Goal: Information Seeking & Learning: Compare options

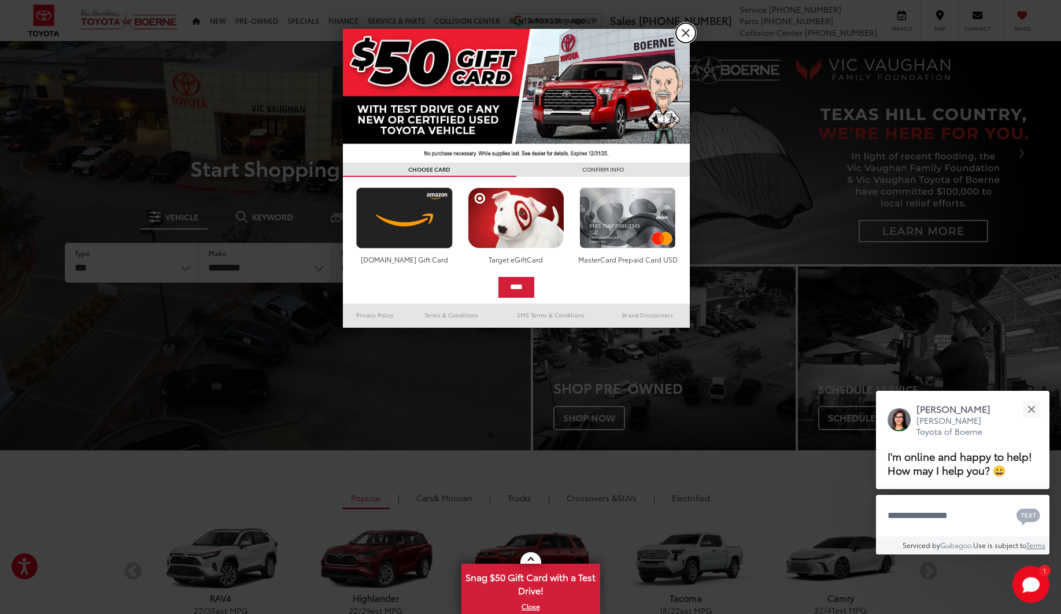
click at [685, 33] on link "X" at bounding box center [686, 33] width 20 height 20
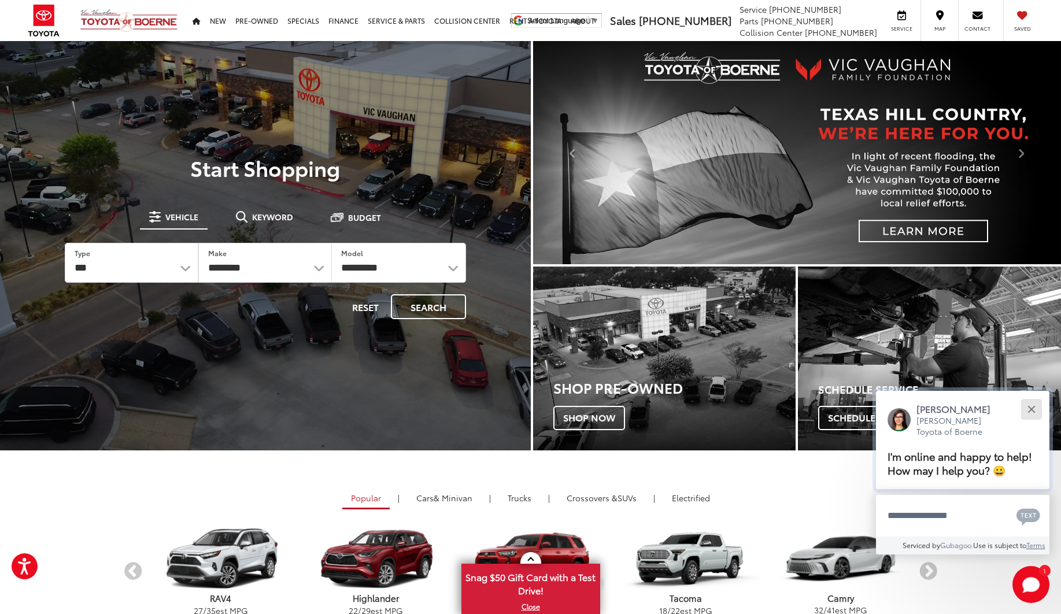
click at [1036, 406] on button "Close" at bounding box center [1031, 409] width 25 height 25
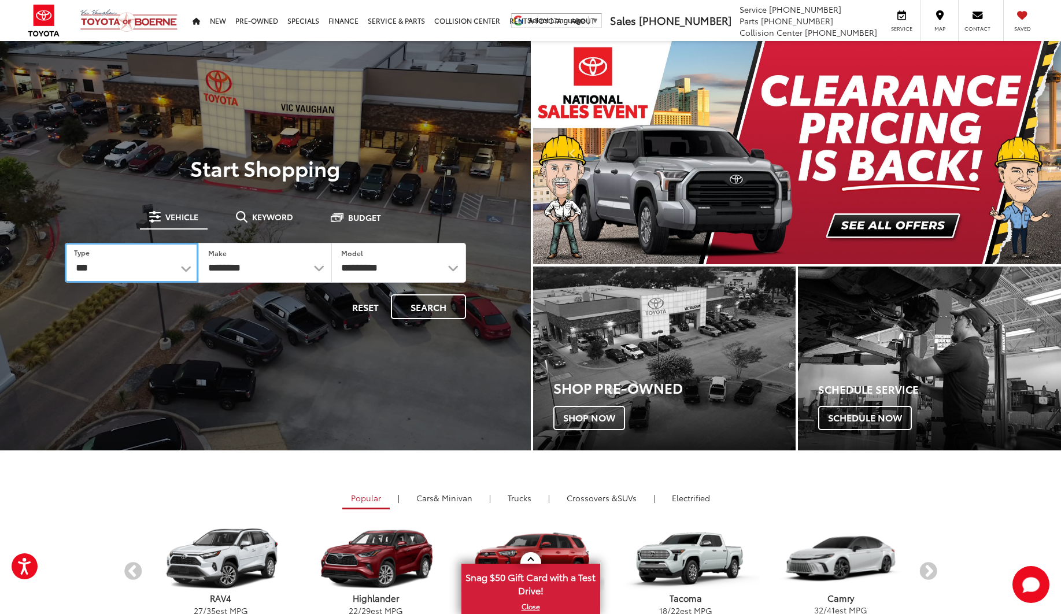
click at [156, 263] on select "*** *** **** *********" at bounding box center [132, 263] width 134 height 40
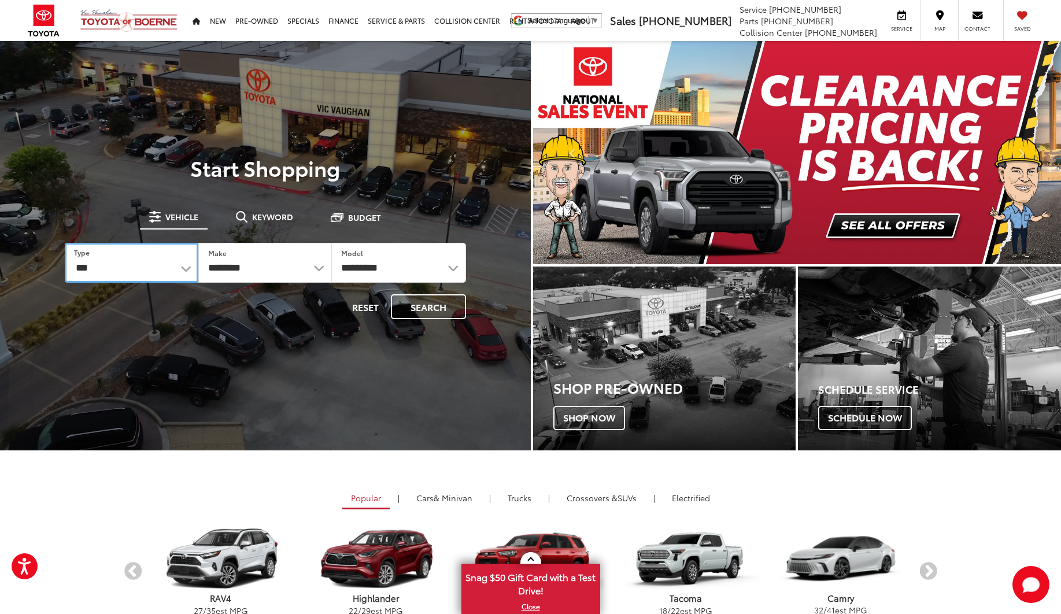
select select "******"
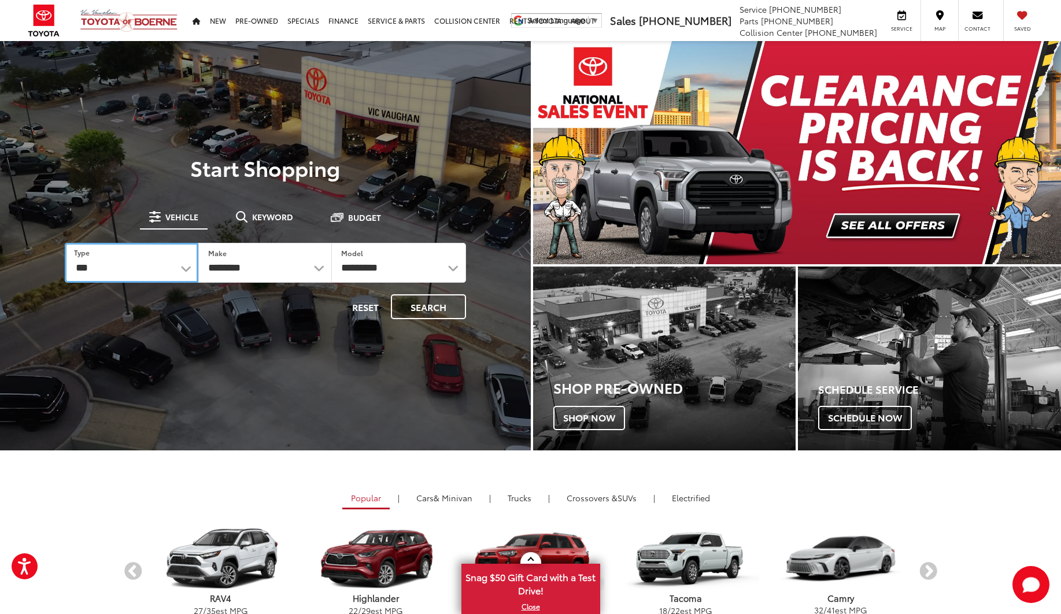
click at [65, 243] on select "*** *** **** *********" at bounding box center [132, 263] width 134 height 40
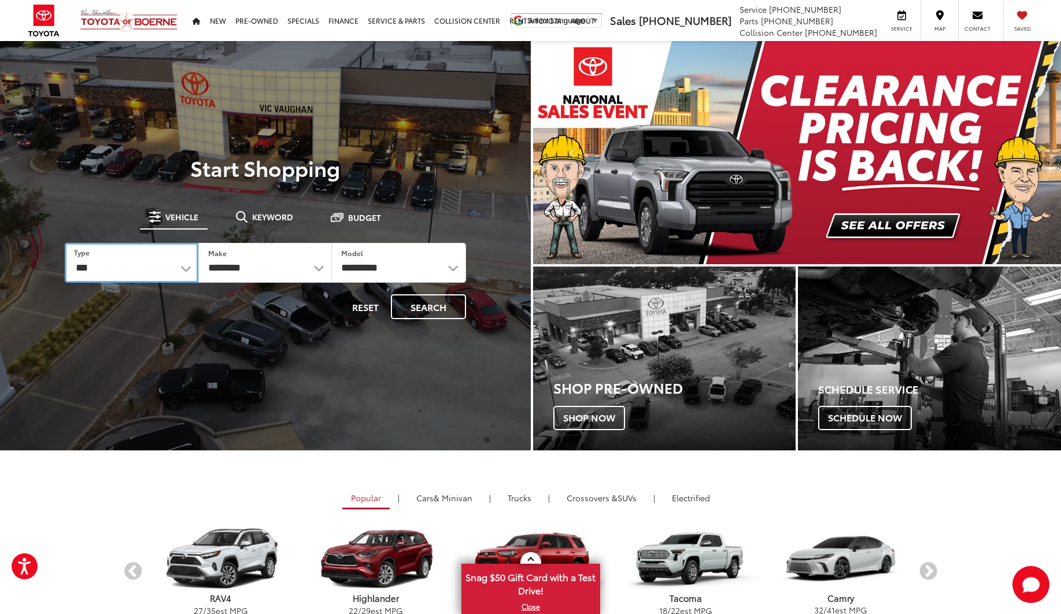
select select "******"
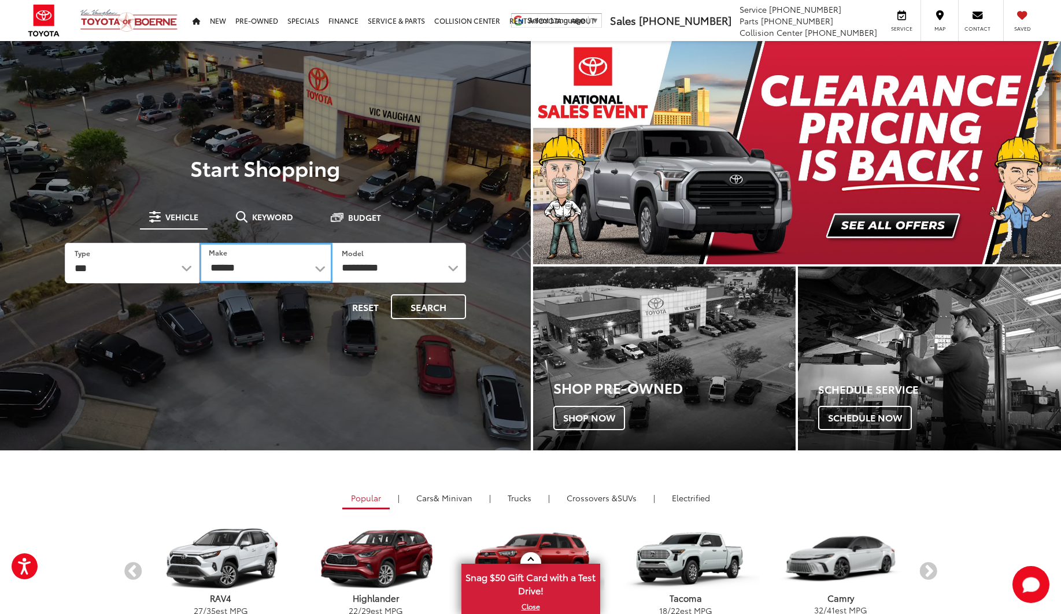
click at [244, 268] on select "******** ******" at bounding box center [266, 263] width 133 height 40
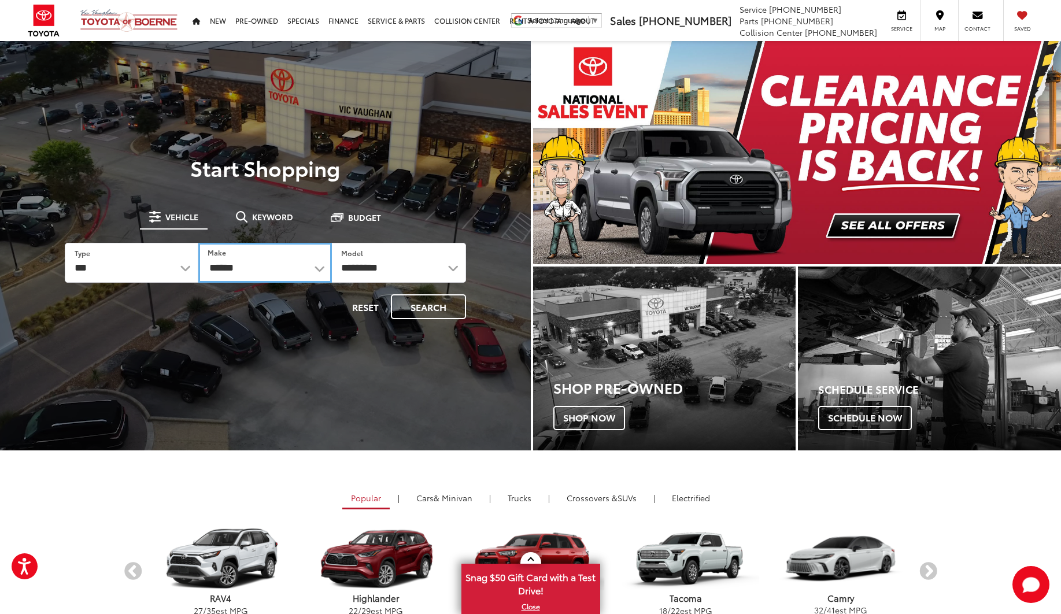
click at [198, 243] on select "******** ******" at bounding box center [265, 263] width 134 height 40
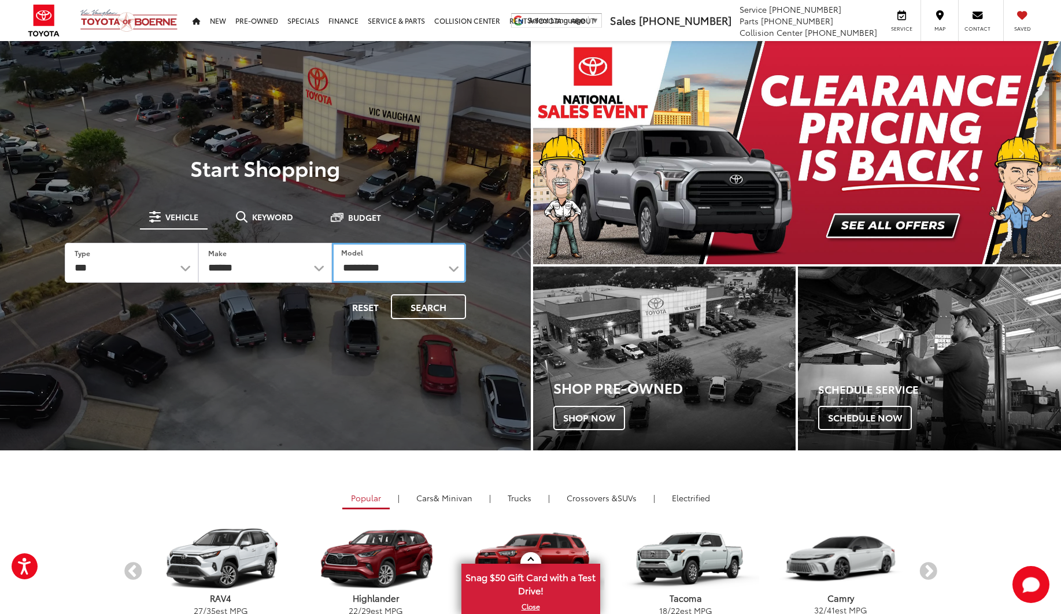
drag, startPoint x: 359, startPoint y: 264, endPoint x: 370, endPoint y: 263, distance: 10.4
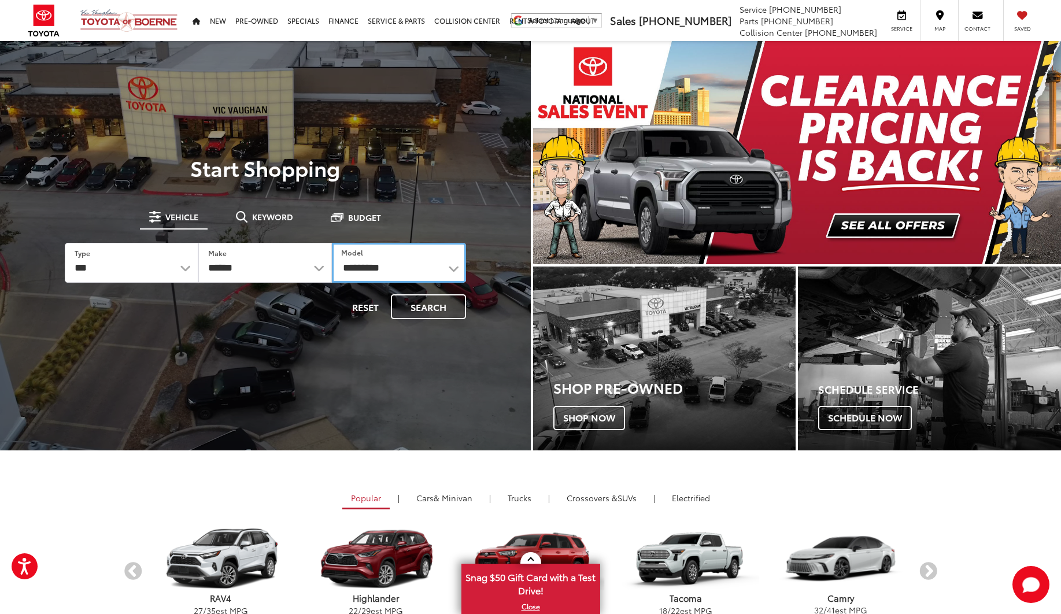
click at [360, 264] on select "**********" at bounding box center [399, 263] width 134 height 40
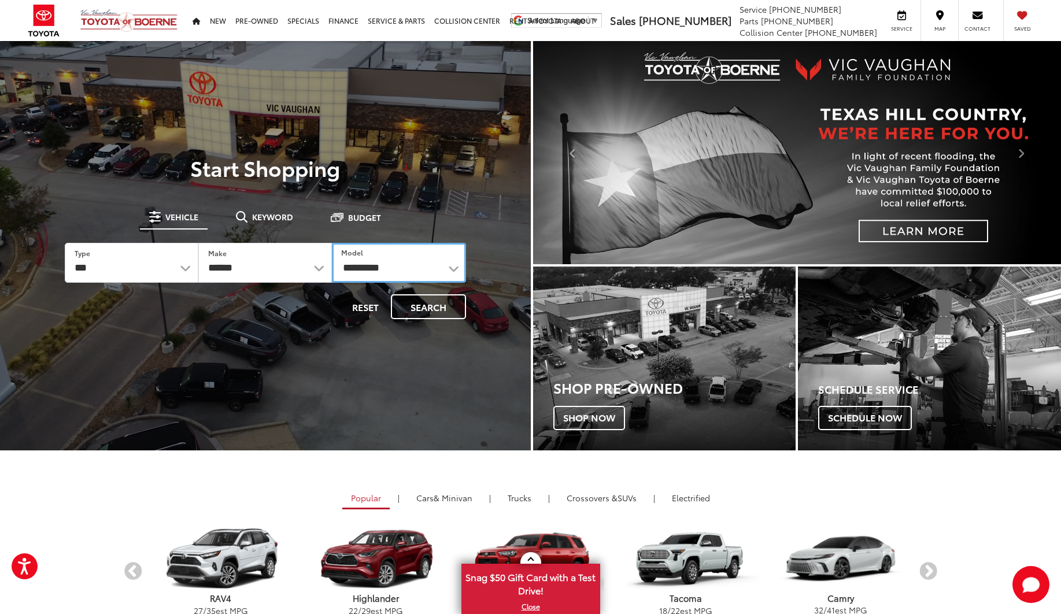
select select "****"
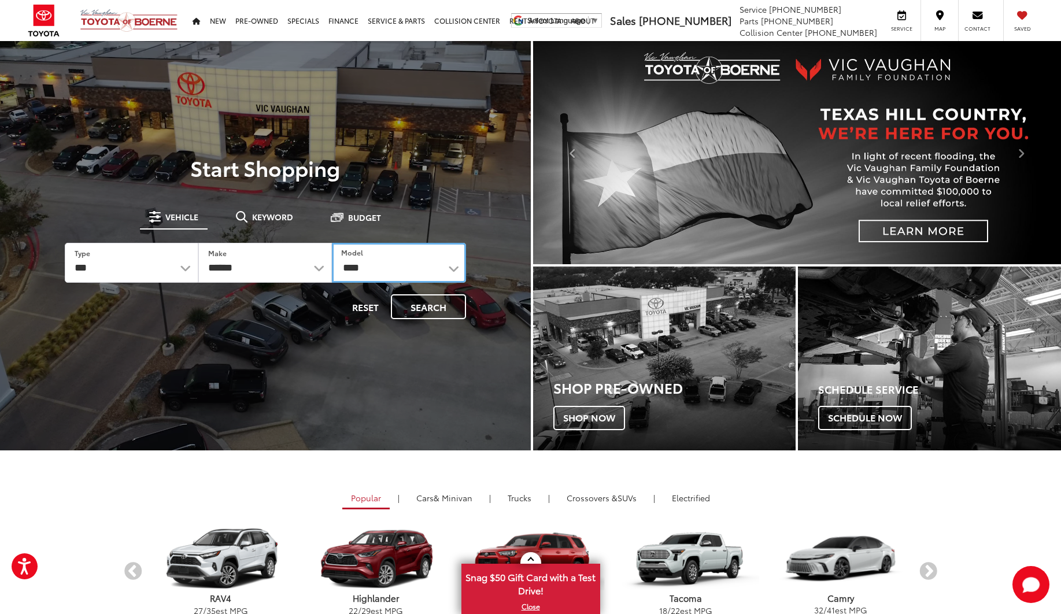
click at [332, 243] on select "**********" at bounding box center [399, 263] width 134 height 40
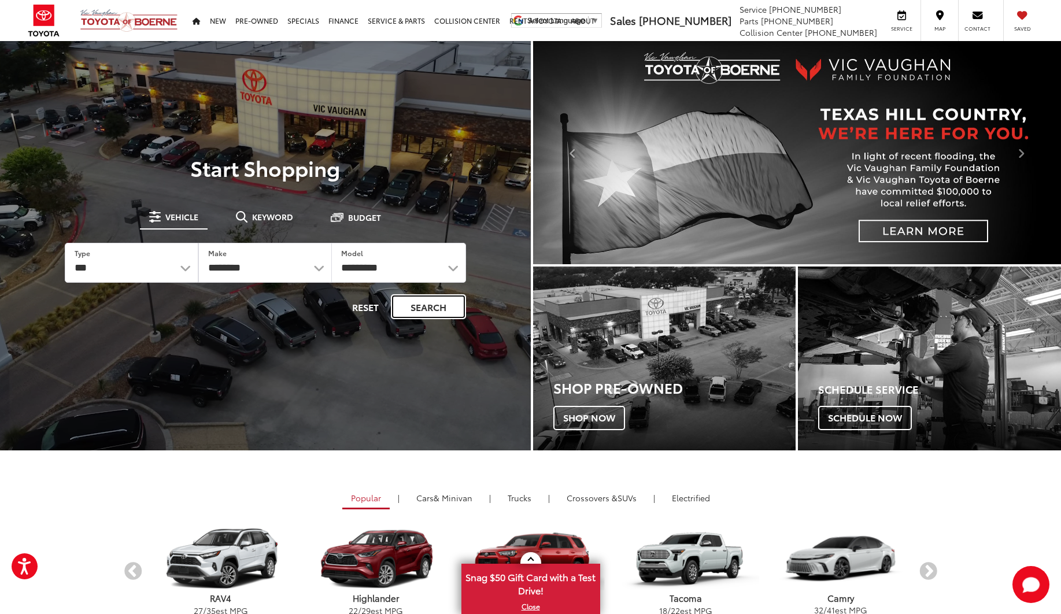
click at [424, 313] on button "Search" at bounding box center [428, 306] width 75 height 25
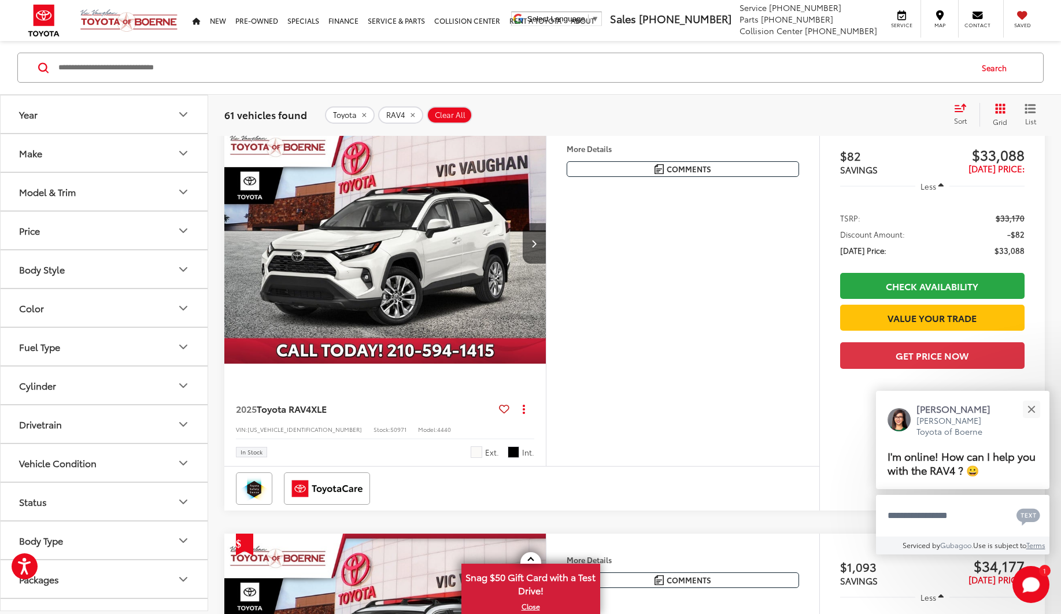
scroll to position [578, 0]
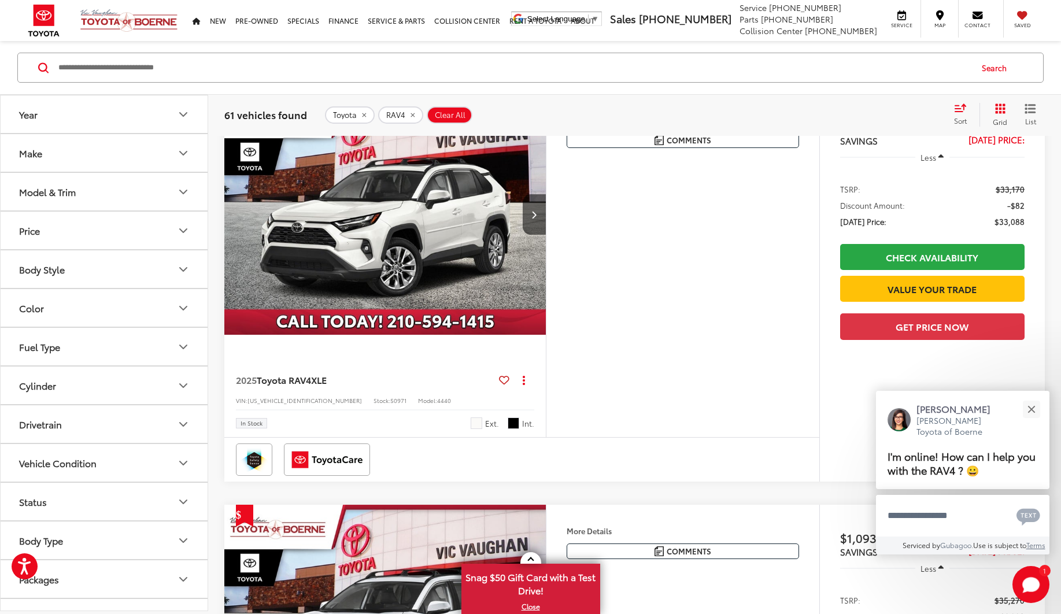
click at [424, 239] on img "2025 Toyota RAV4 XLE 0" at bounding box center [385, 215] width 323 height 242
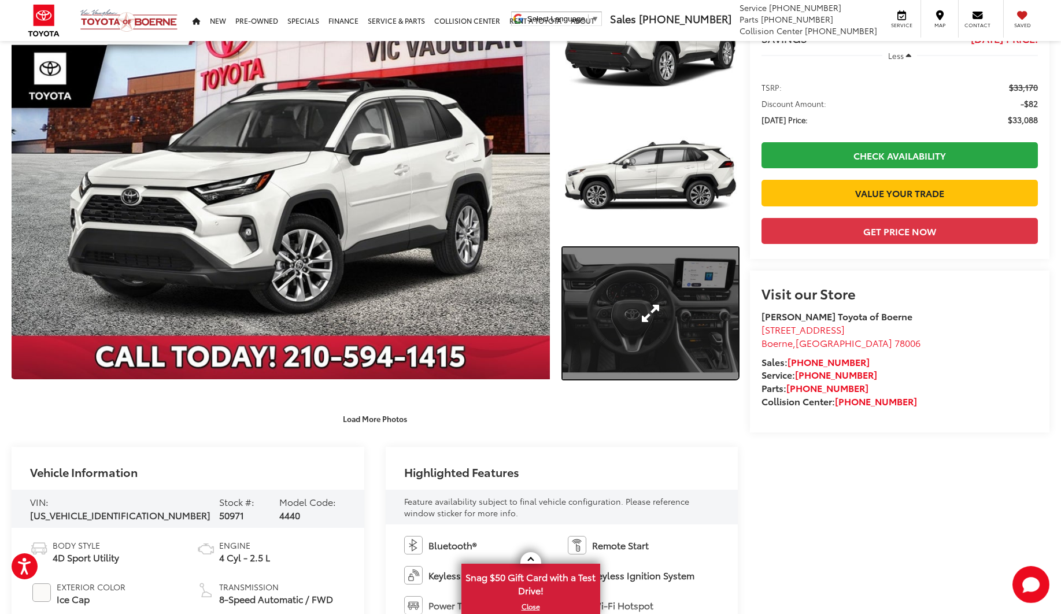
click at [643, 326] on link "Expand Photo 3" at bounding box center [651, 314] width 176 height 132
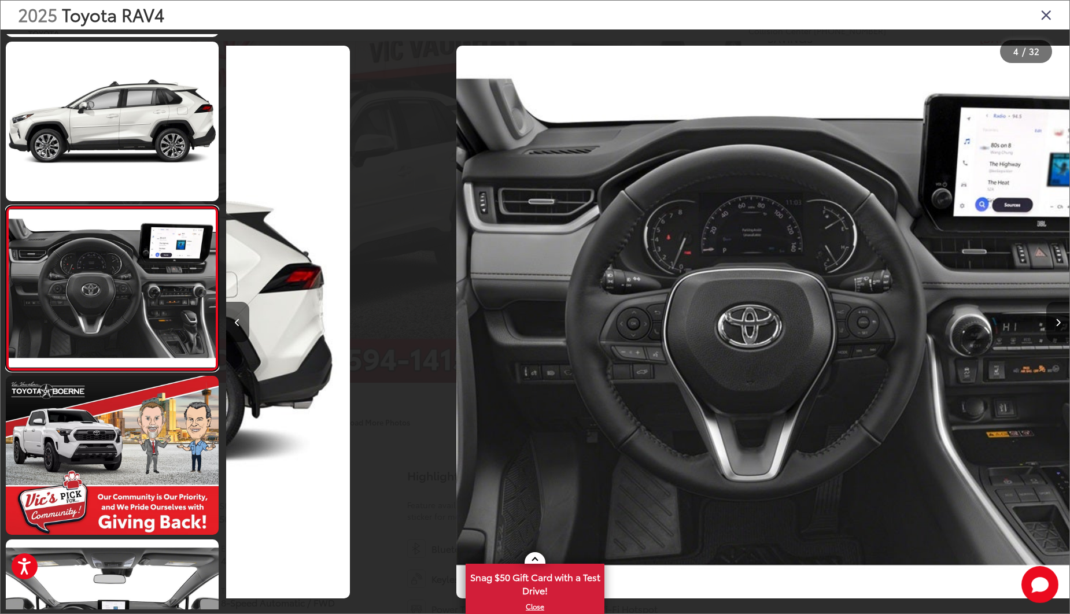
scroll to position [0, 2530]
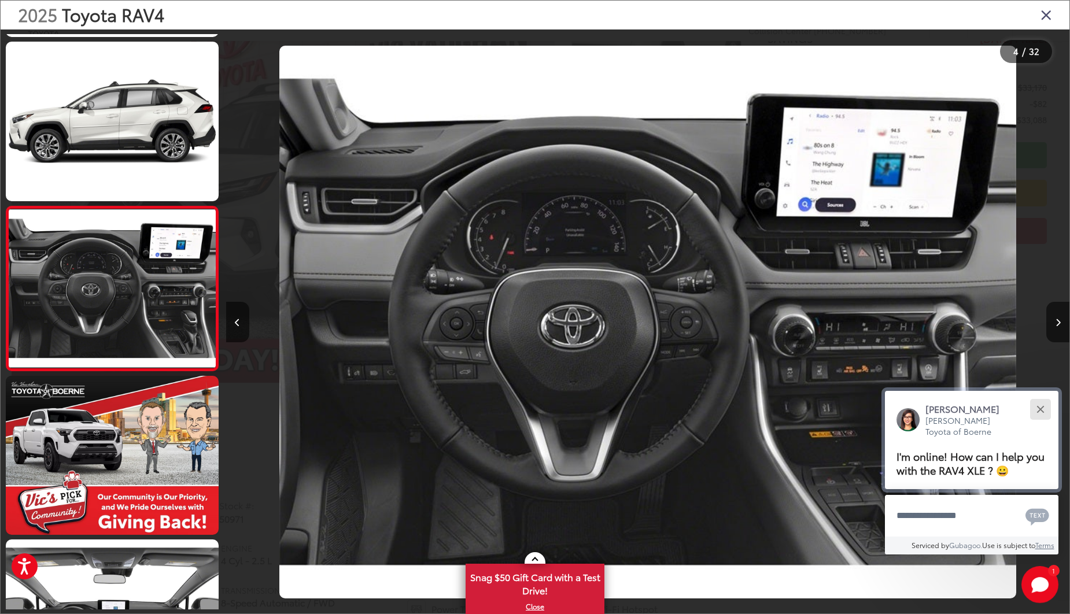
click at [1043, 410] on button "Close" at bounding box center [1040, 409] width 25 height 25
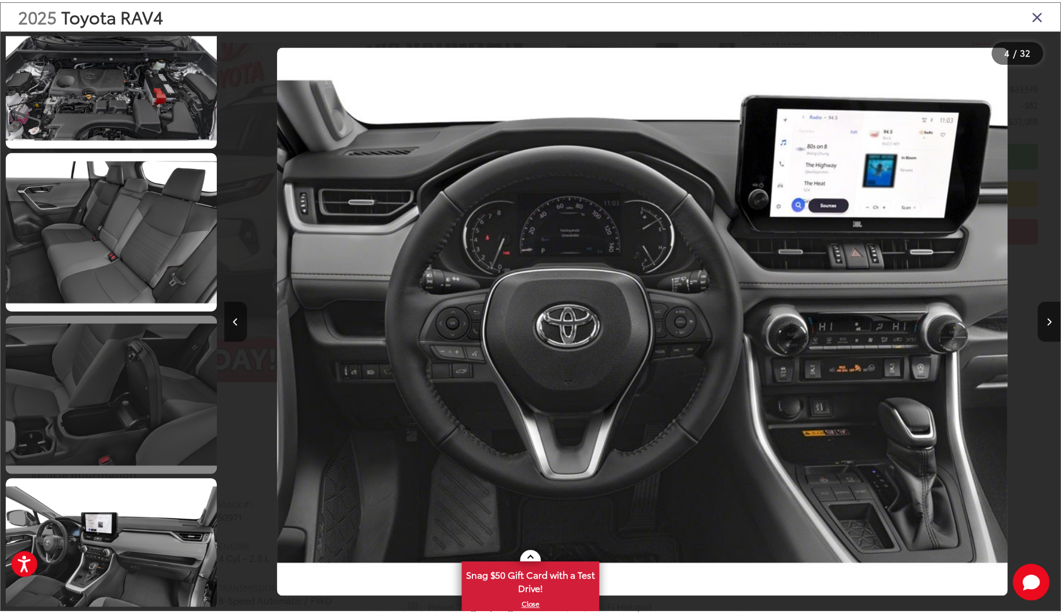
scroll to position [4676, 0]
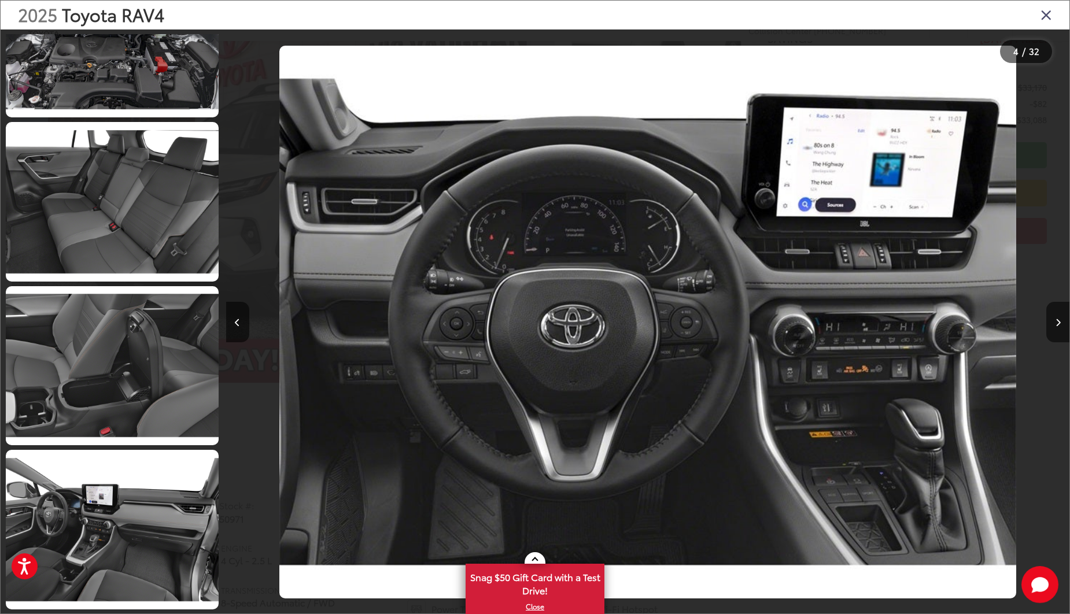
click at [1051, 16] on icon "Close gallery" at bounding box center [1046, 14] width 12 height 15
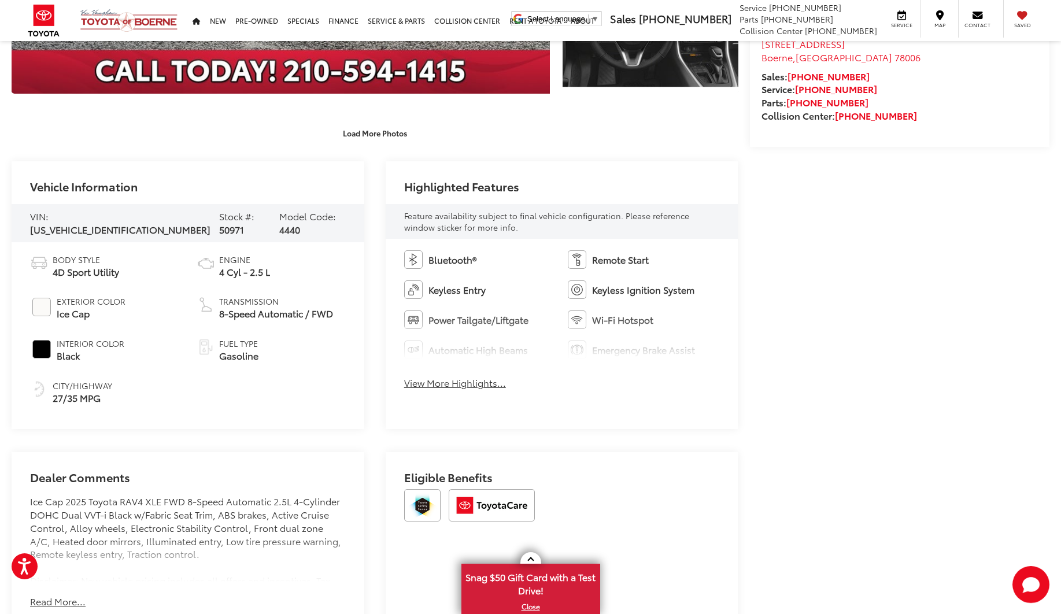
scroll to position [405, 0]
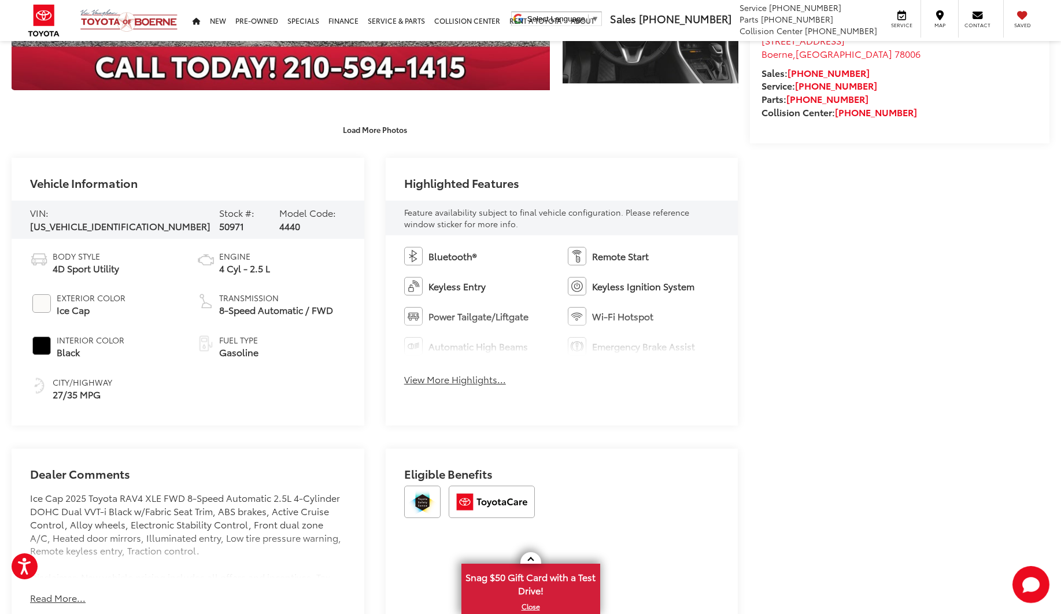
click at [457, 382] on button "View More Highlights..." at bounding box center [455, 379] width 102 height 13
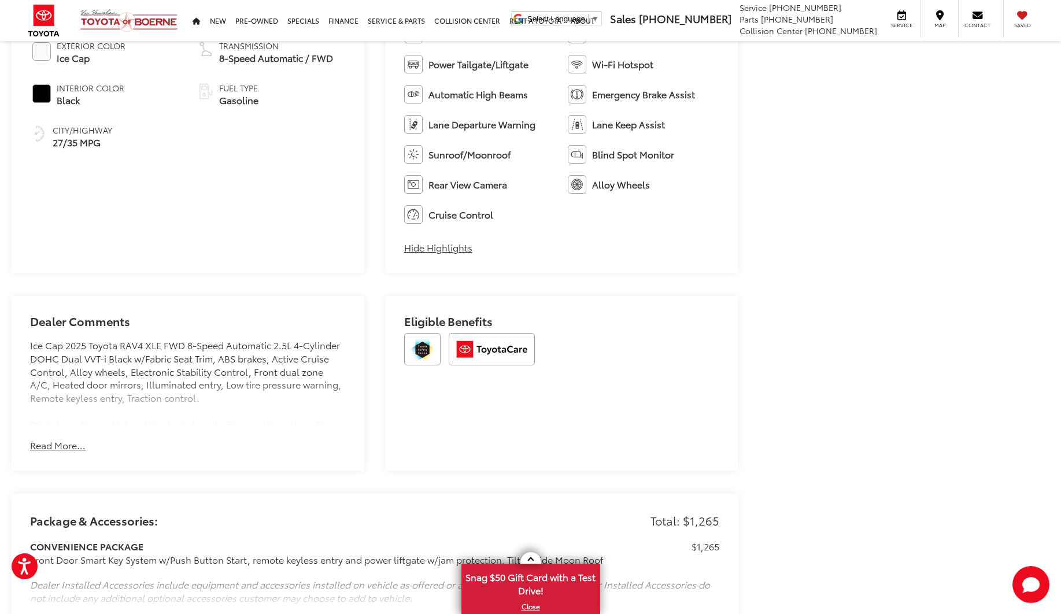
scroll to position [694, 0]
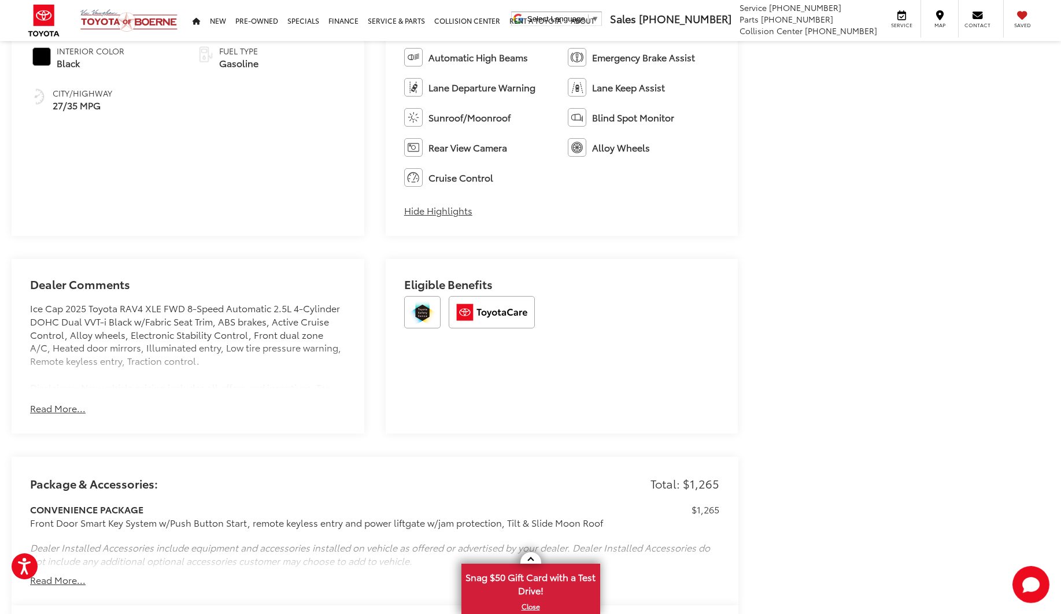
click at [56, 408] on button "Read More..." at bounding box center [58, 408] width 56 height 13
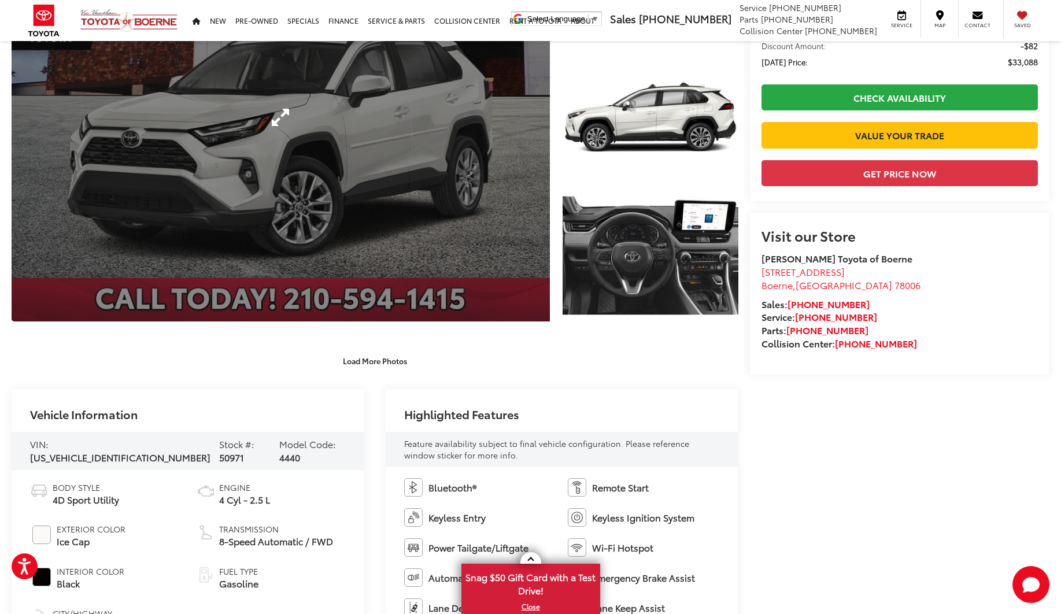
scroll to position [0, 0]
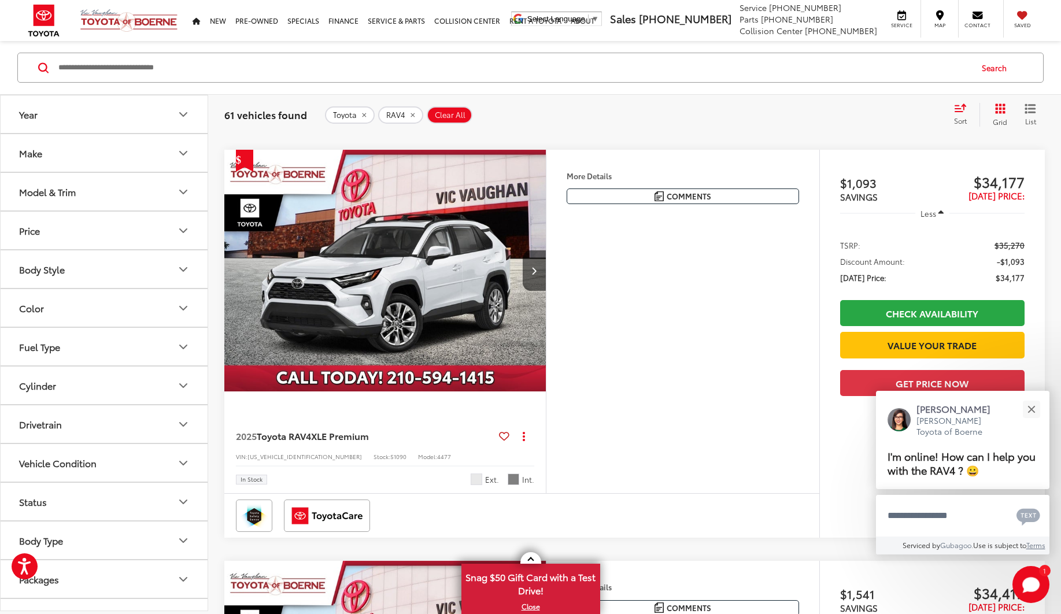
scroll to position [991, 0]
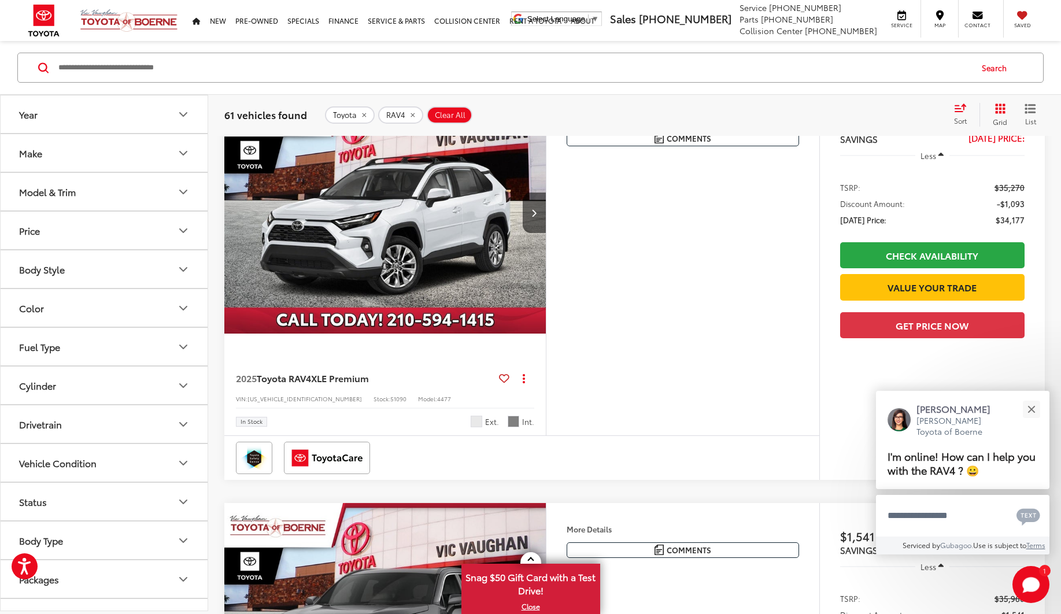
drag, startPoint x: 398, startPoint y: 242, endPoint x: 433, endPoint y: 243, distance: 35.3
click at [398, 242] on img "2025 Toyota RAV4 XLE Premium 0" at bounding box center [385, 213] width 323 height 242
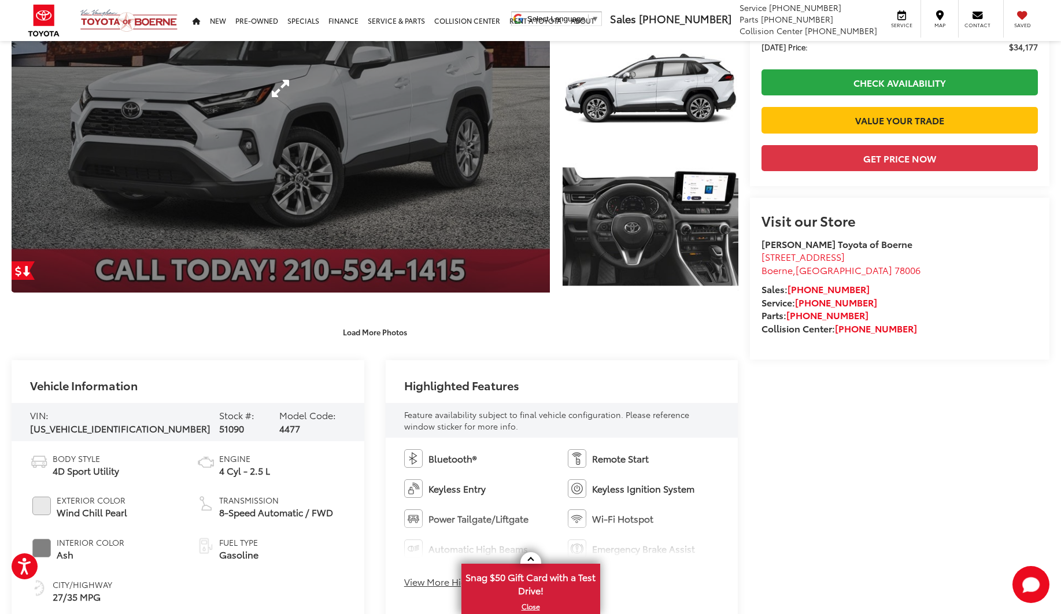
scroll to position [231, 0]
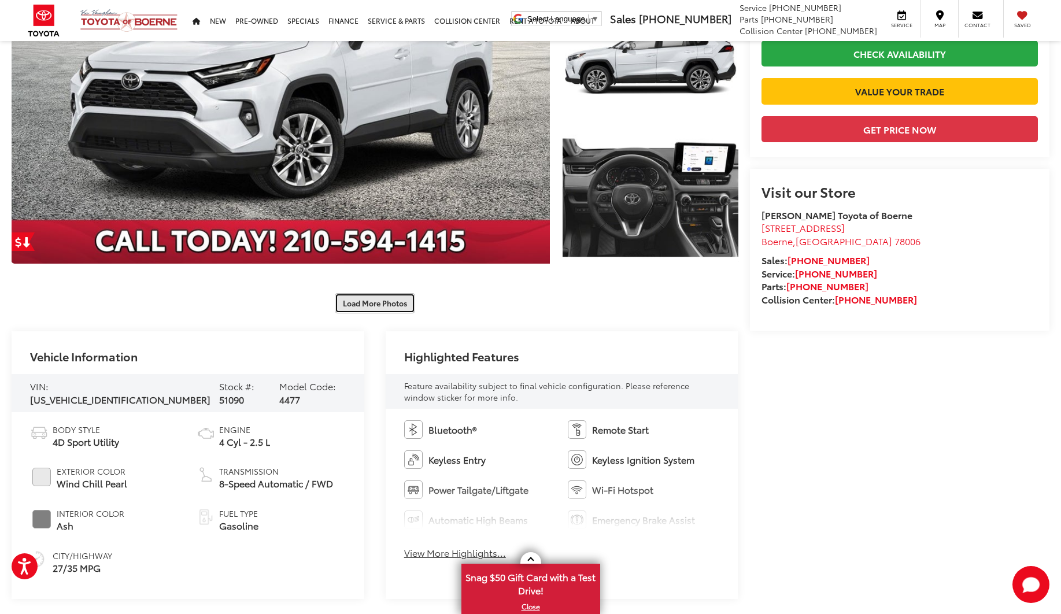
drag, startPoint x: 375, startPoint y: 302, endPoint x: 383, endPoint y: 297, distance: 9.6
click at [376, 303] on button "Load More Photos" at bounding box center [375, 303] width 80 height 20
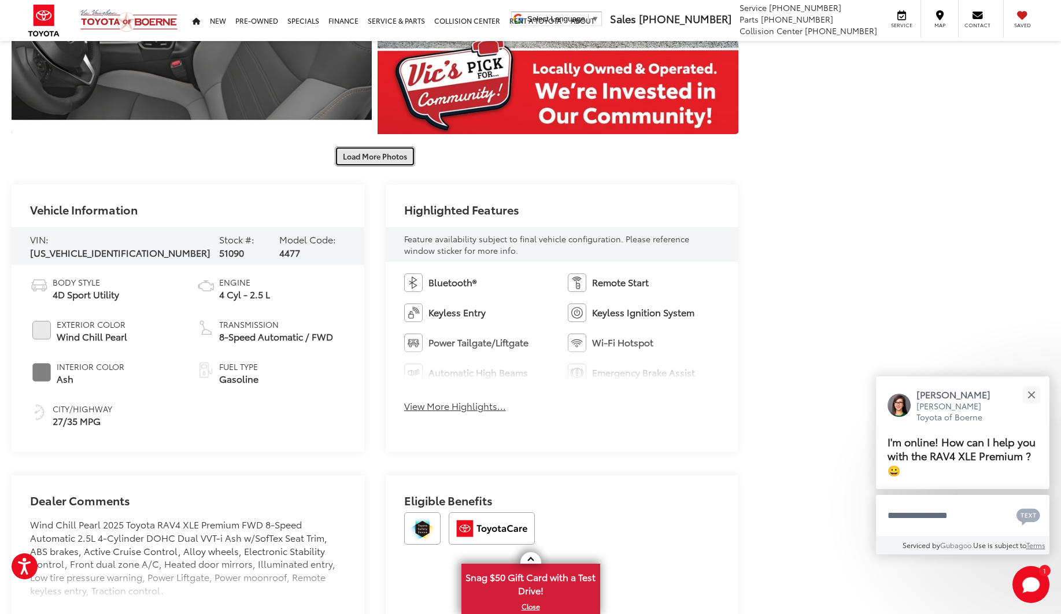
scroll to position [925, 0]
click at [451, 407] on button "View More Highlights..." at bounding box center [455, 405] width 102 height 13
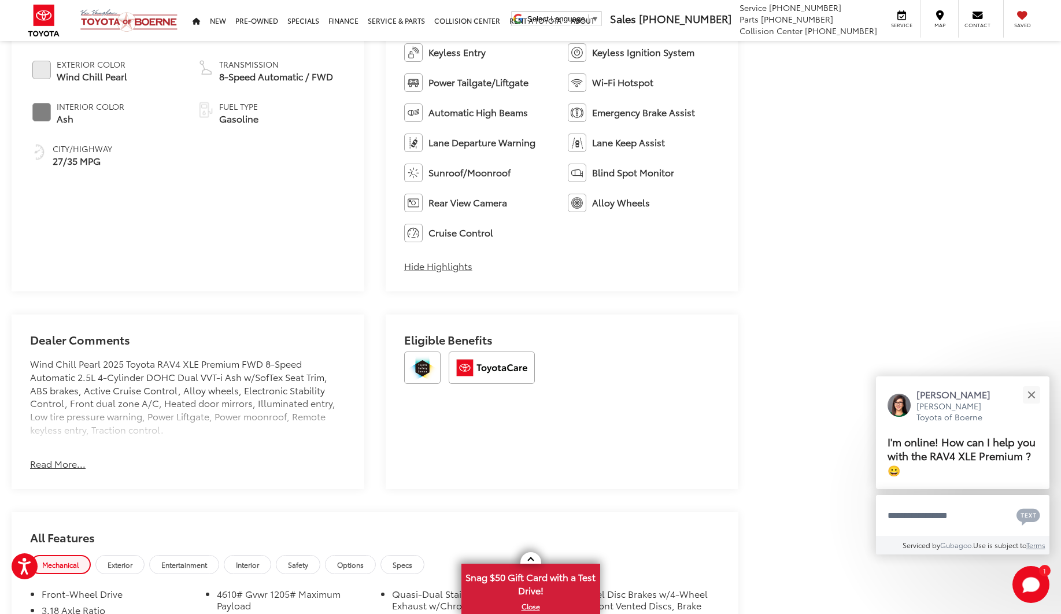
scroll to position [1214, 0]
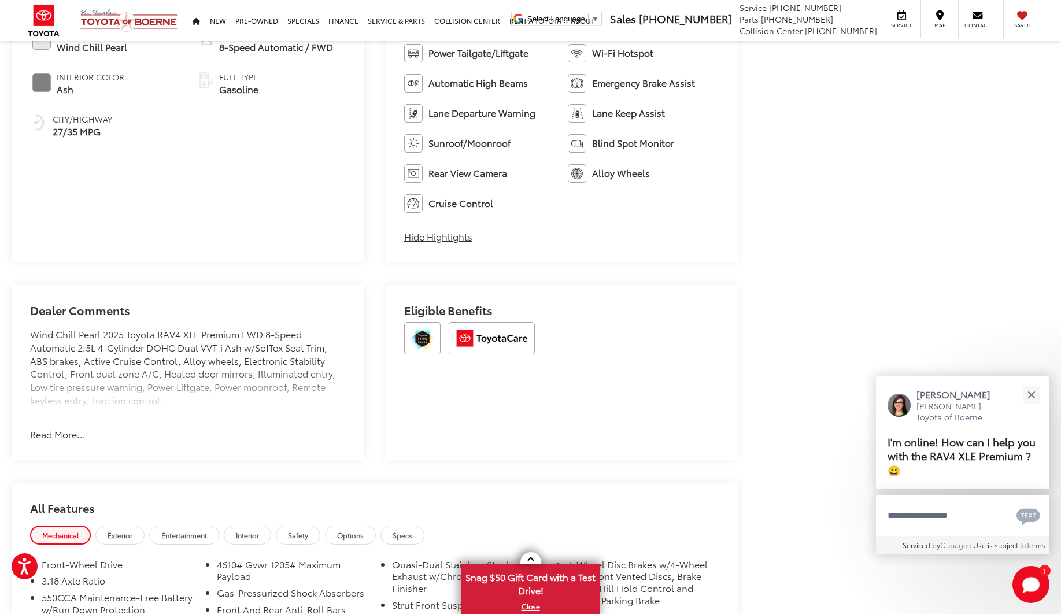
click at [58, 433] on button "Read More..." at bounding box center [58, 434] width 56 height 13
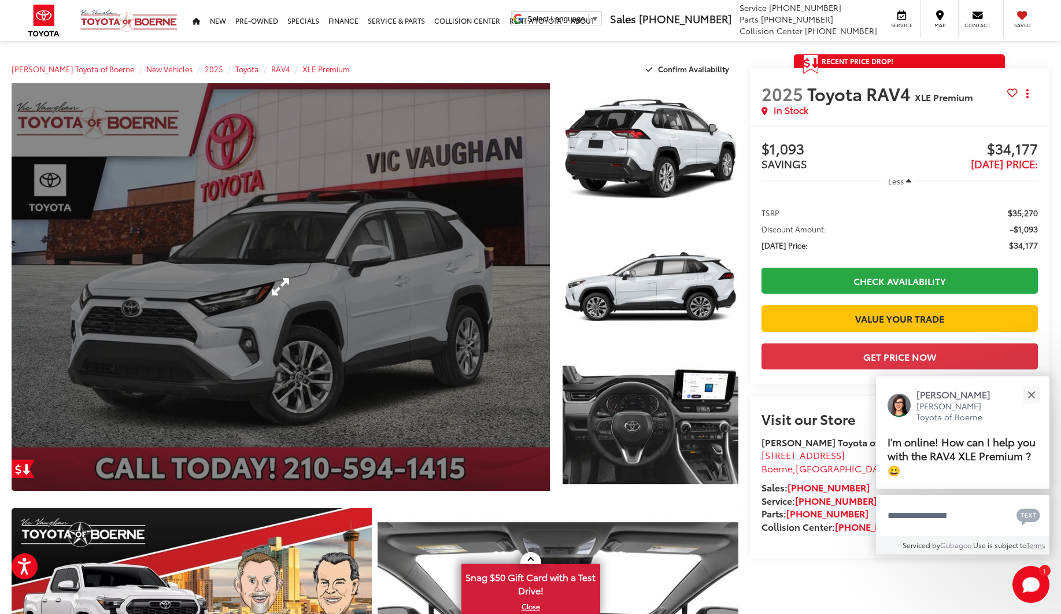
scroll to position [0, 0]
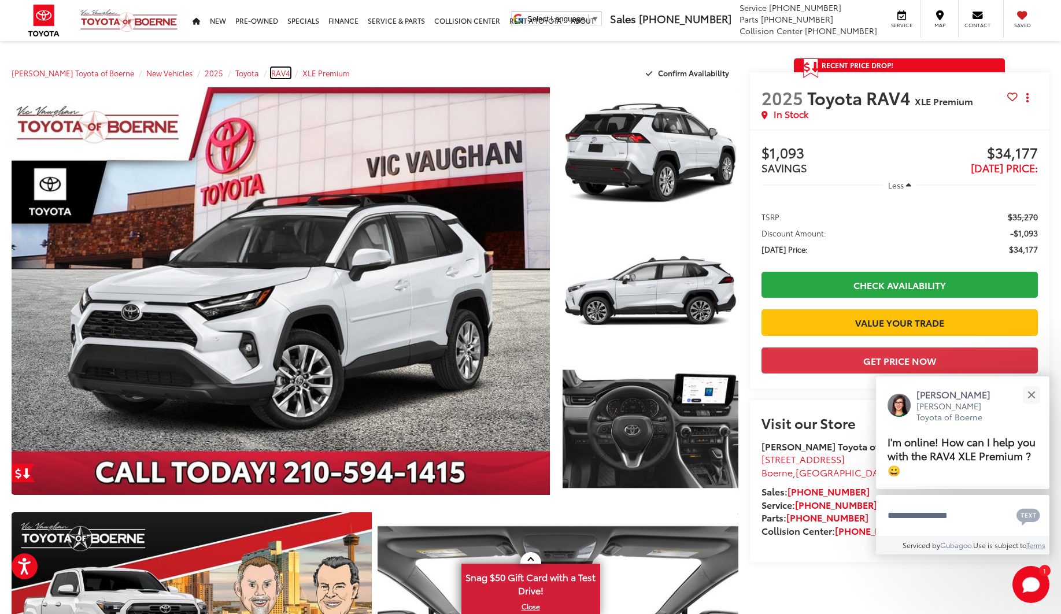
click at [271, 73] on span "RAV4" at bounding box center [280, 73] width 19 height 10
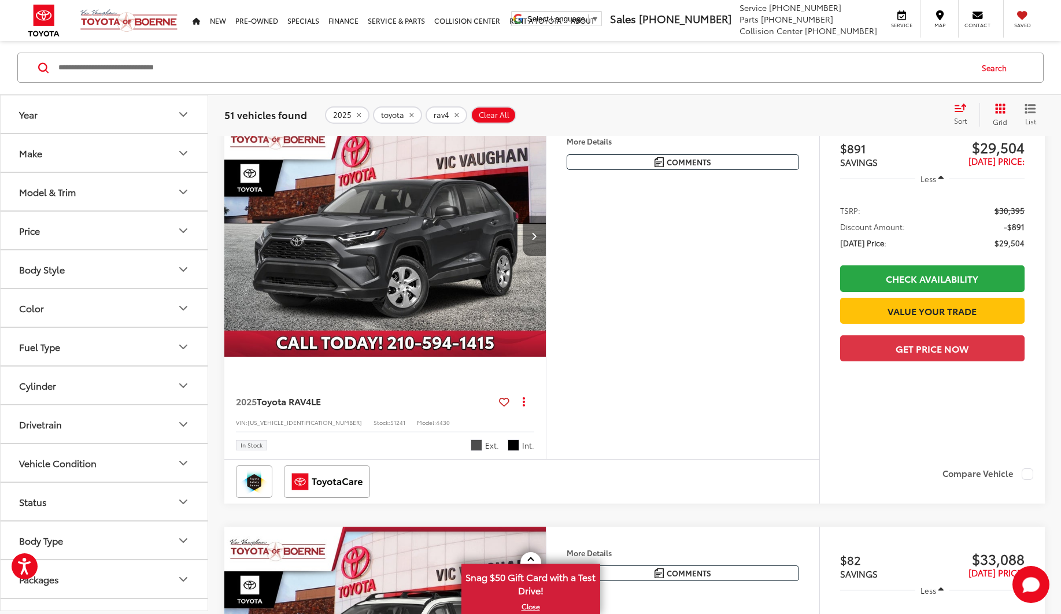
scroll to position [173, 0]
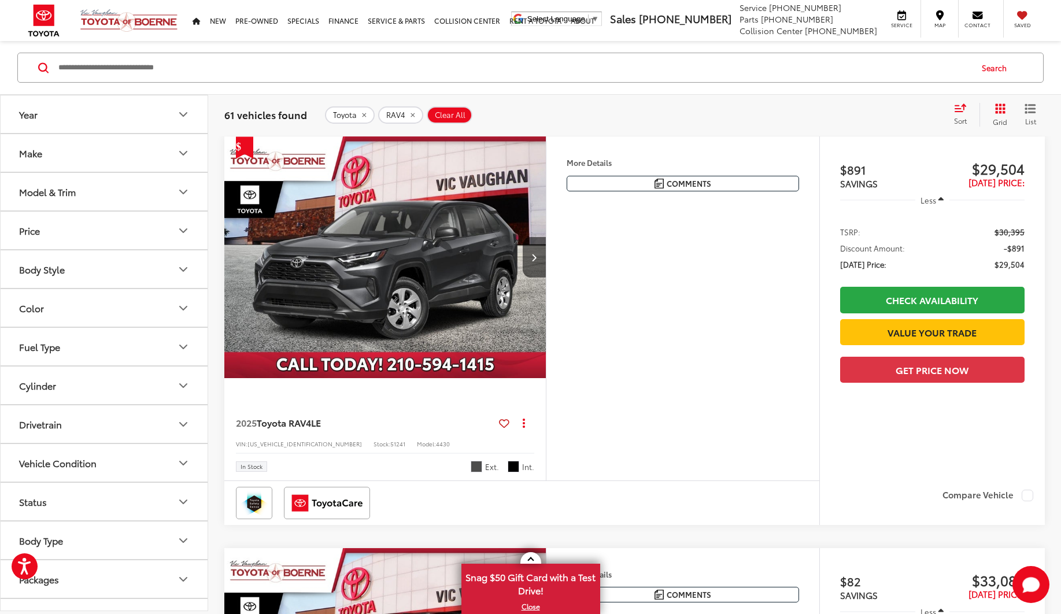
scroll to position [65, 0]
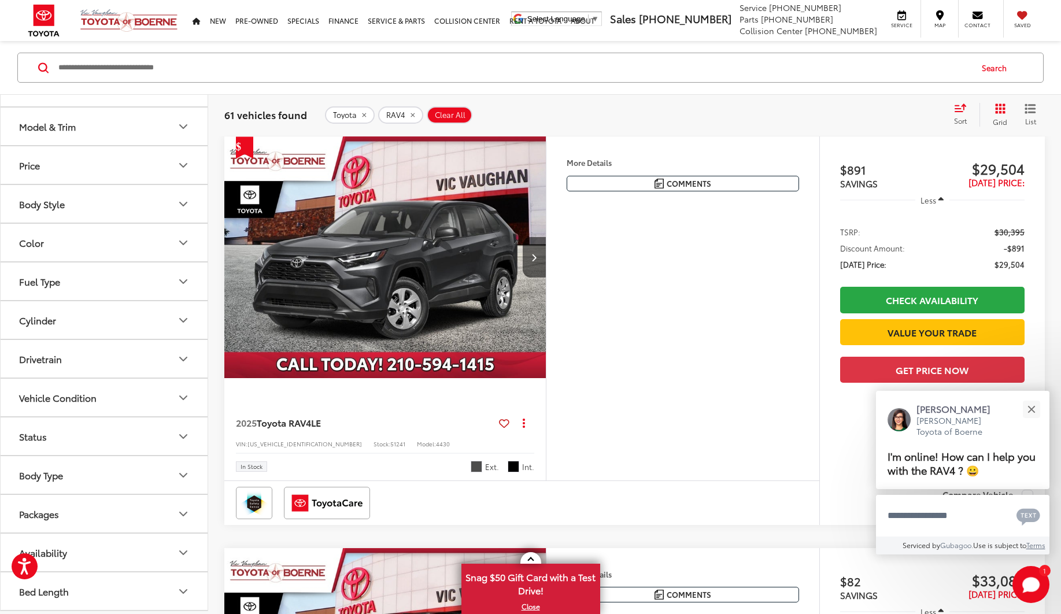
click at [68, 205] on button "Body Style" at bounding box center [105, 204] width 208 height 38
click at [146, 135] on button "Model & Trim" at bounding box center [105, 127] width 208 height 38
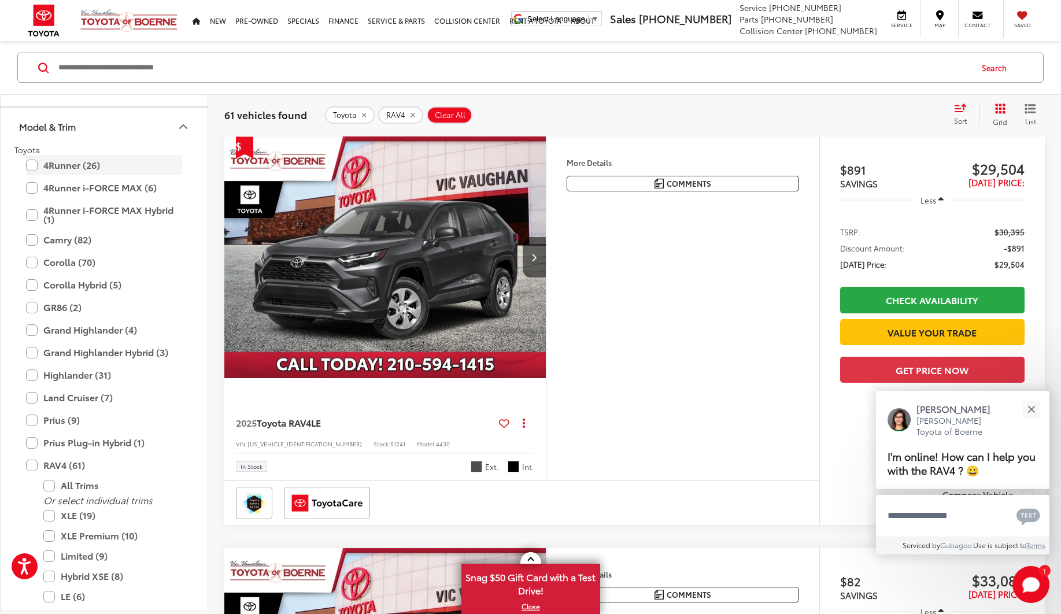
click at [31, 164] on label "4Runner (26)" at bounding box center [104, 165] width 156 height 20
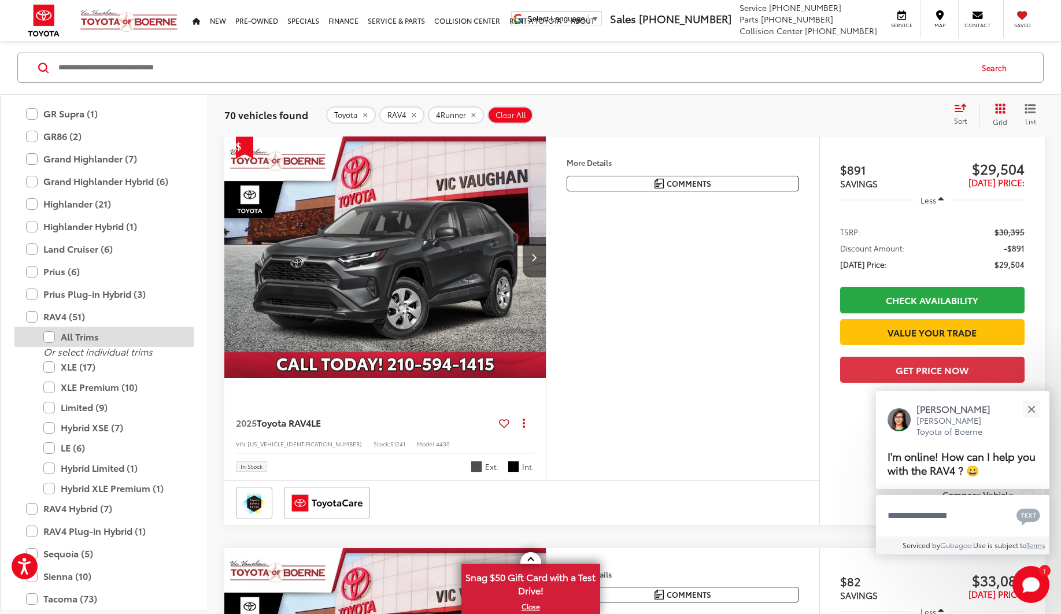
scroll to position [334, 0]
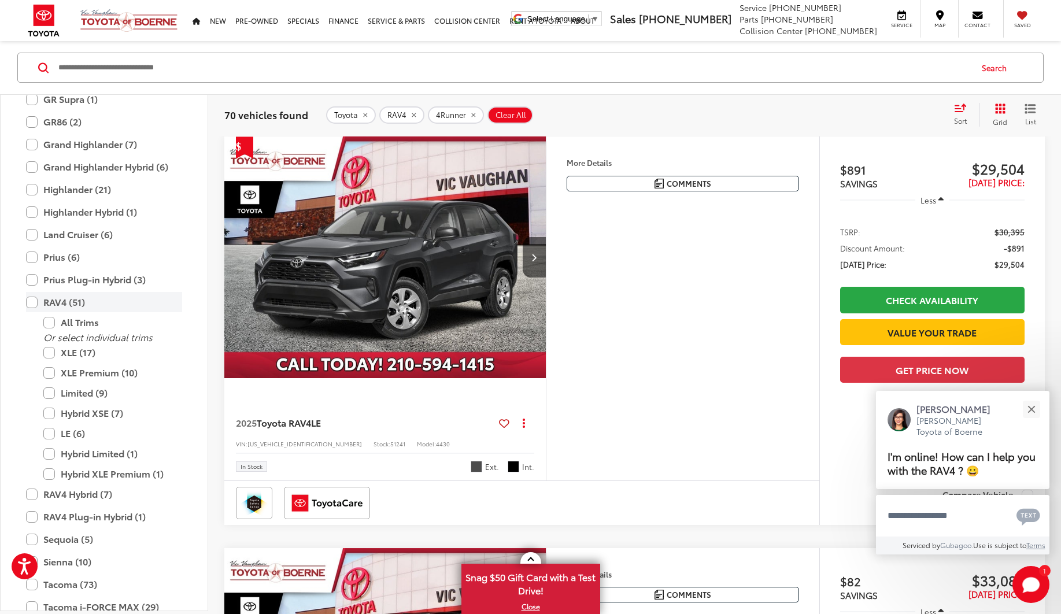
click at [35, 304] on label "RAV4 (51)" at bounding box center [104, 302] width 156 height 20
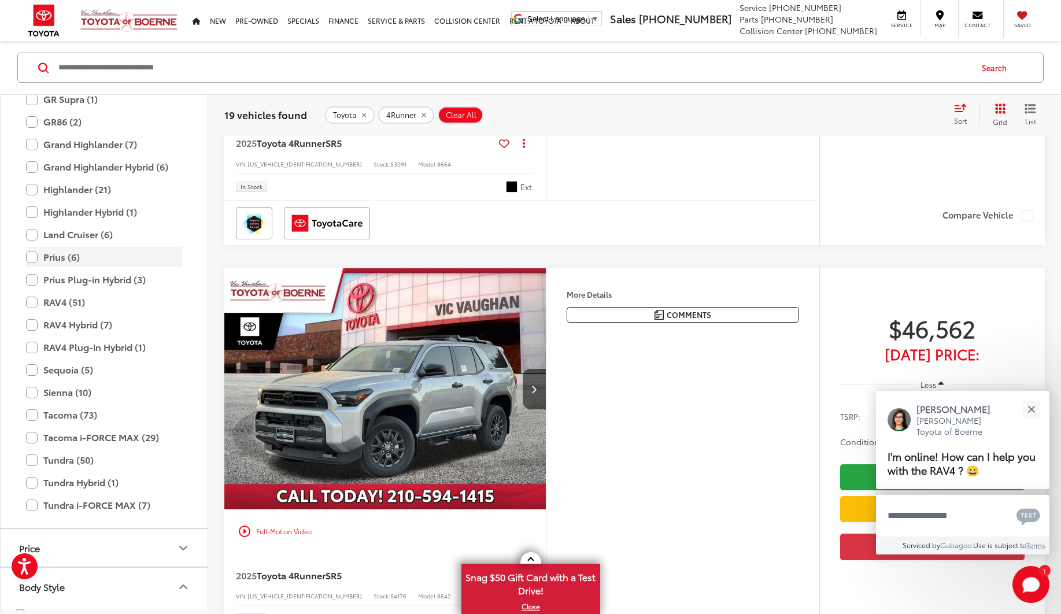
scroll to position [355, 0]
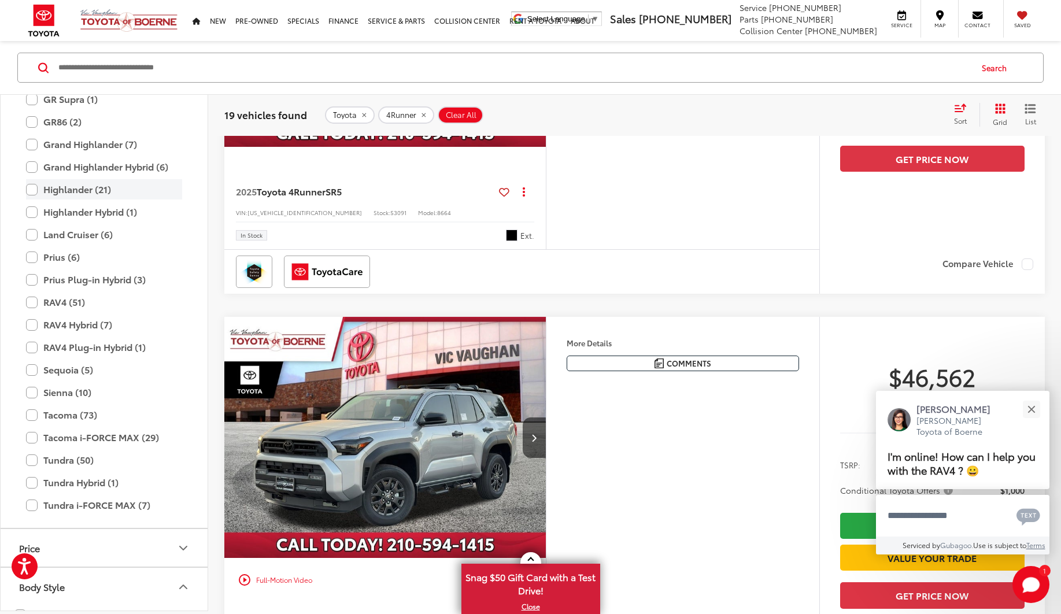
click at [29, 189] on label "Highlander (21)" at bounding box center [104, 189] width 156 height 20
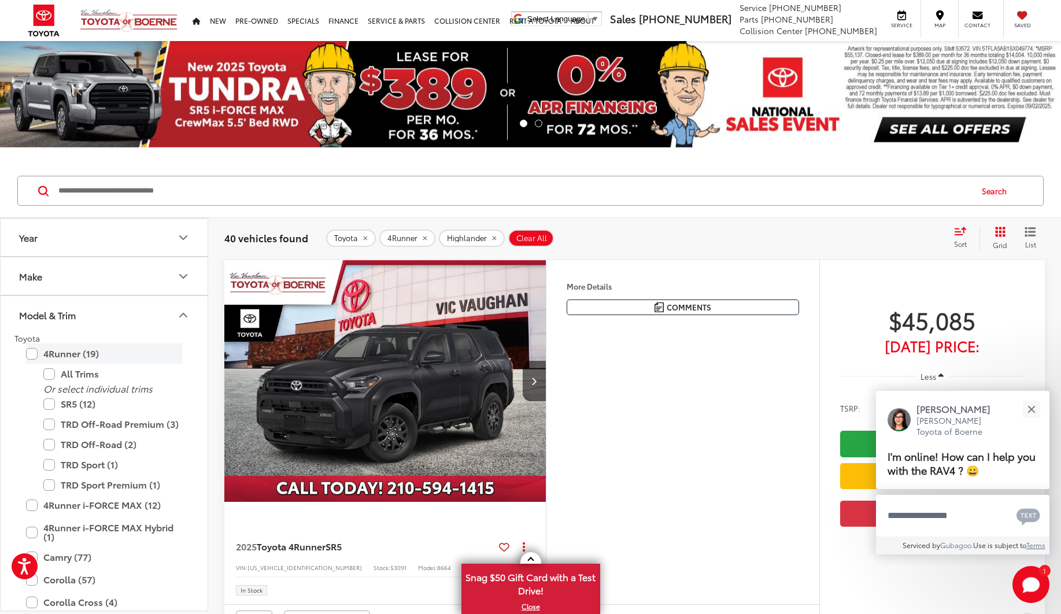
drag, startPoint x: 34, startPoint y: 354, endPoint x: 53, endPoint y: 349, distance: 20.3
click at [35, 354] on label "4Runner (19)" at bounding box center [104, 354] width 156 height 20
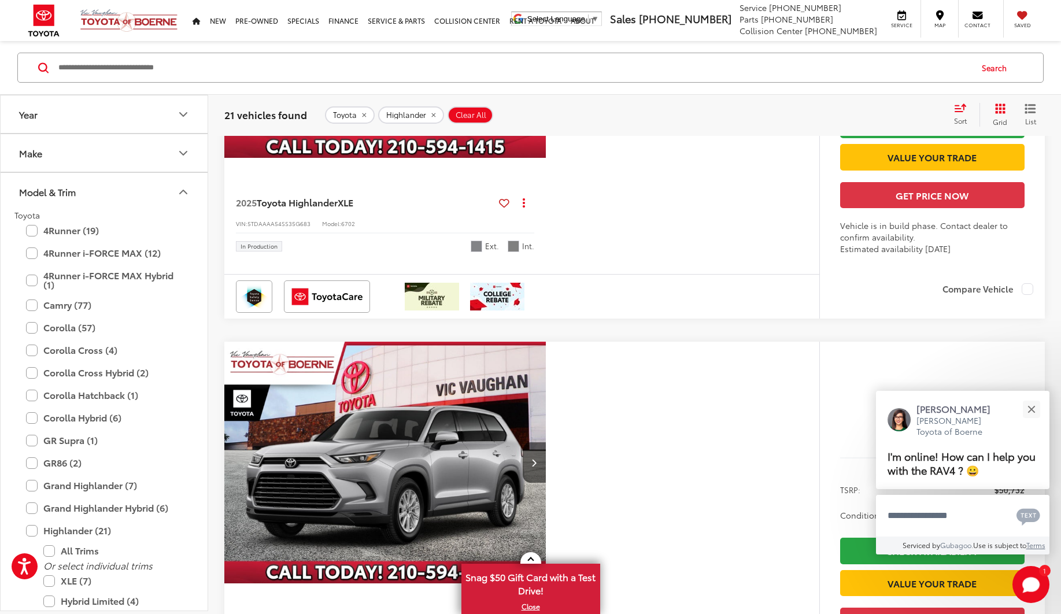
scroll to position [2024, 0]
